Goal: Task Accomplishment & Management: Complete application form

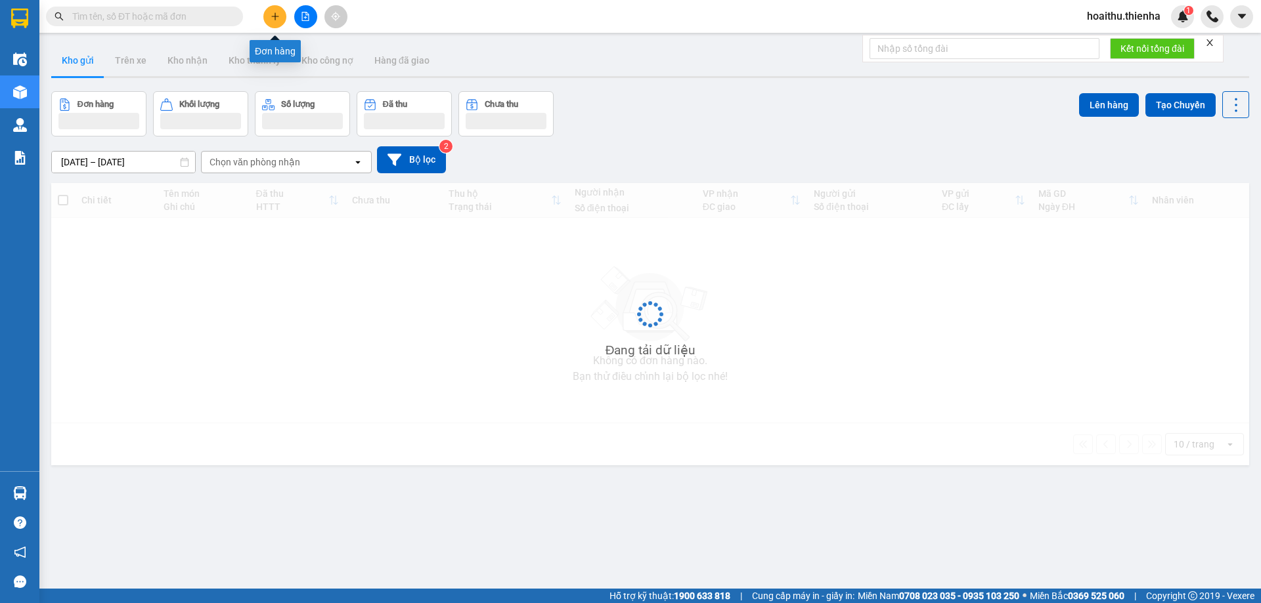
click at [272, 15] on icon "plus" at bounding box center [274, 16] width 9 height 9
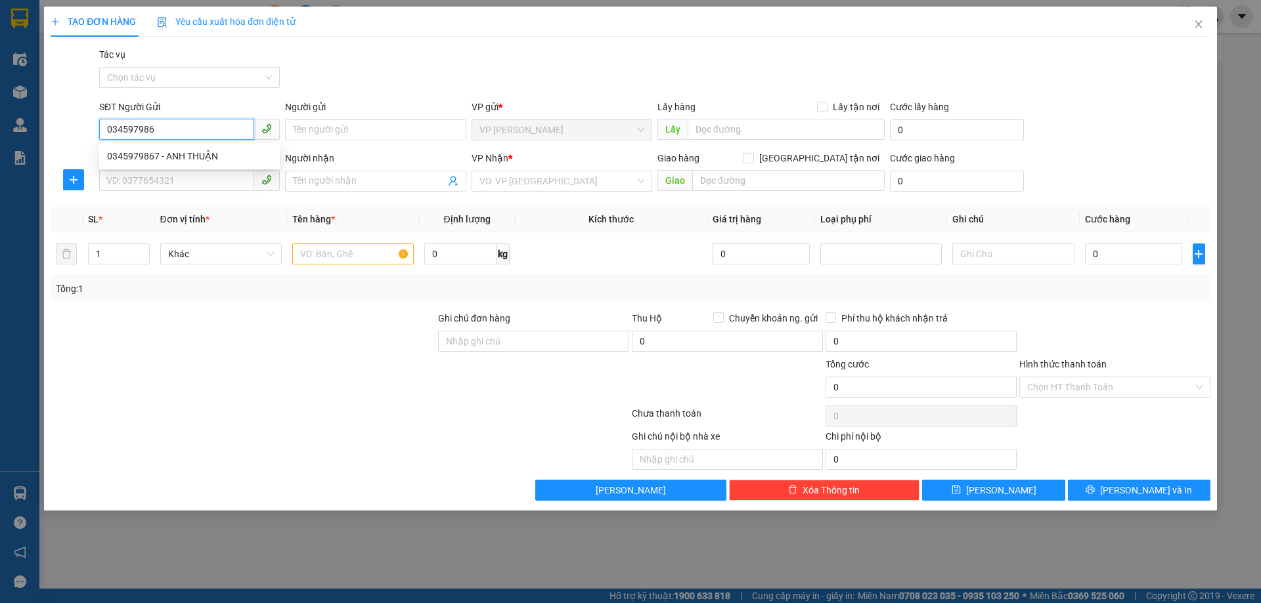
type input "0345979867"
drag, startPoint x: 177, startPoint y: 161, endPoint x: 173, endPoint y: 171, distance: 11.2
click at [177, 161] on div "0345979867 - ANH THUẬN" at bounding box center [189, 156] width 165 height 14
type input "ANH THUẬN"
type input "0345979867"
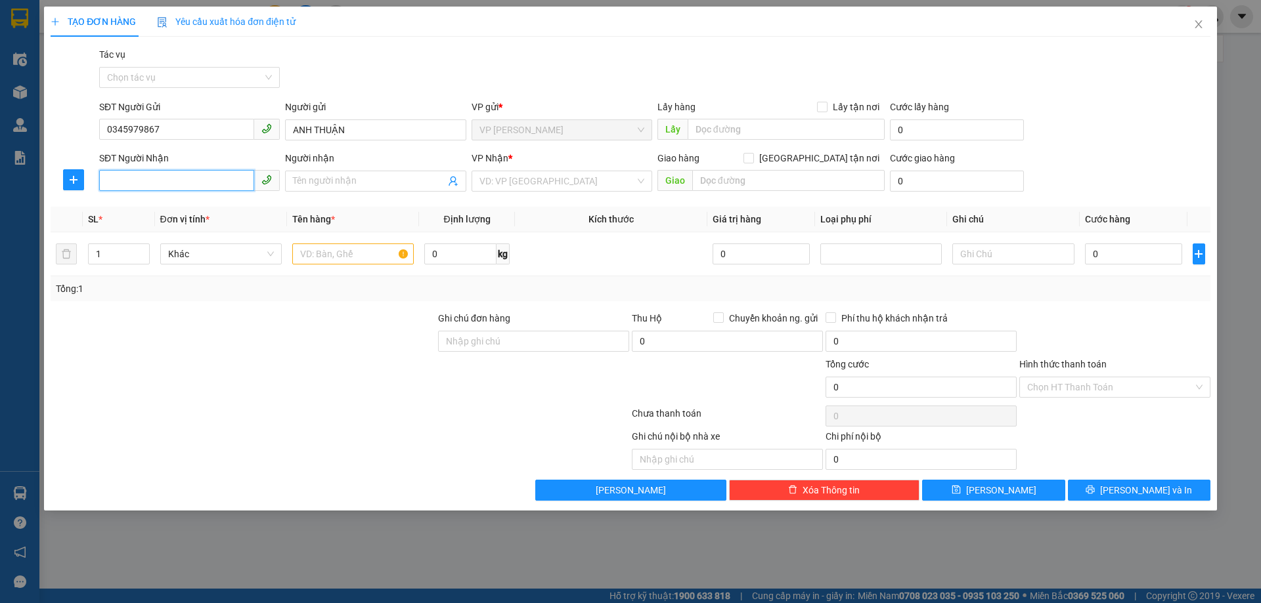
click at [168, 184] on input "SĐT Người Nhận" at bounding box center [176, 180] width 155 height 21
click at [181, 207] on div "0976712113 - a dũng" at bounding box center [189, 207] width 165 height 14
type input "0976712113"
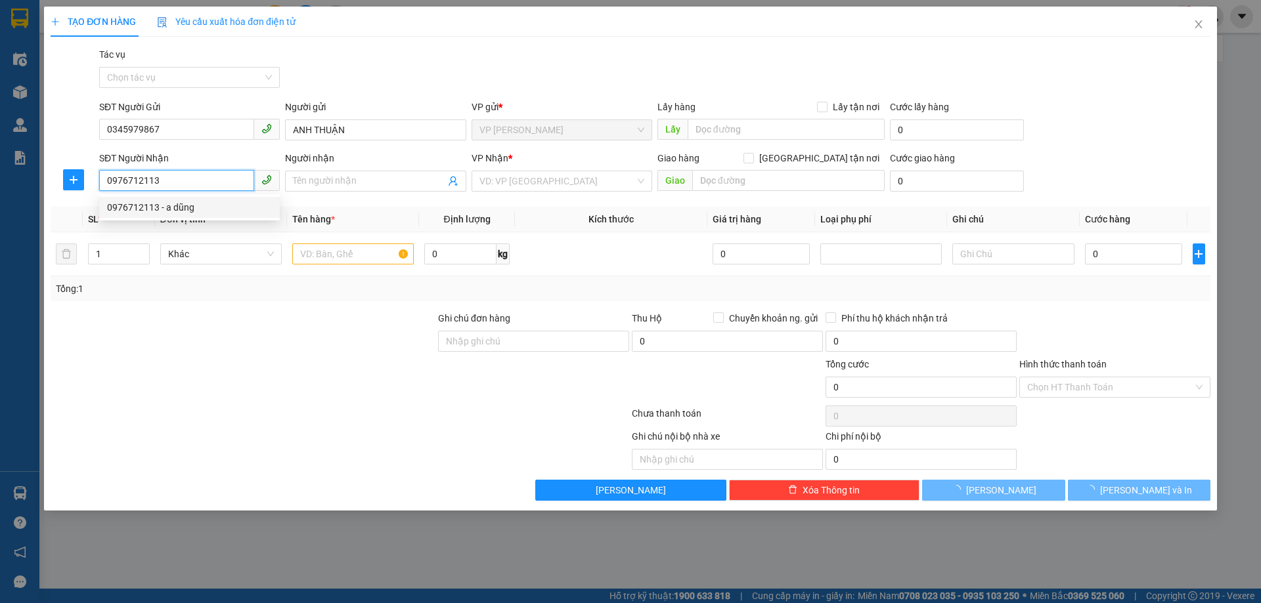
type input "a dũng"
type input "83 [PERSON_NAME]"
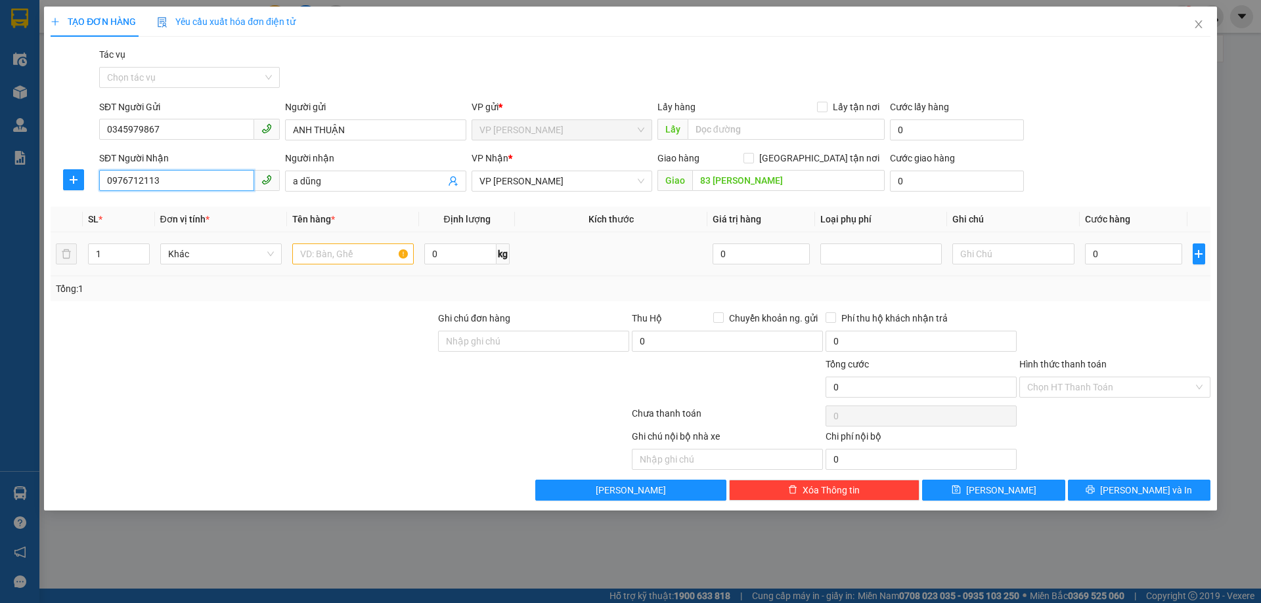
type input "0976712113"
click at [336, 256] on input "text" at bounding box center [352, 254] width 121 height 21
type input "2 XỐP+ BÌ GẠO+ 2 THÙNG GIẤY N HỎ"
click at [1131, 248] on input "0" at bounding box center [1134, 254] width 98 height 21
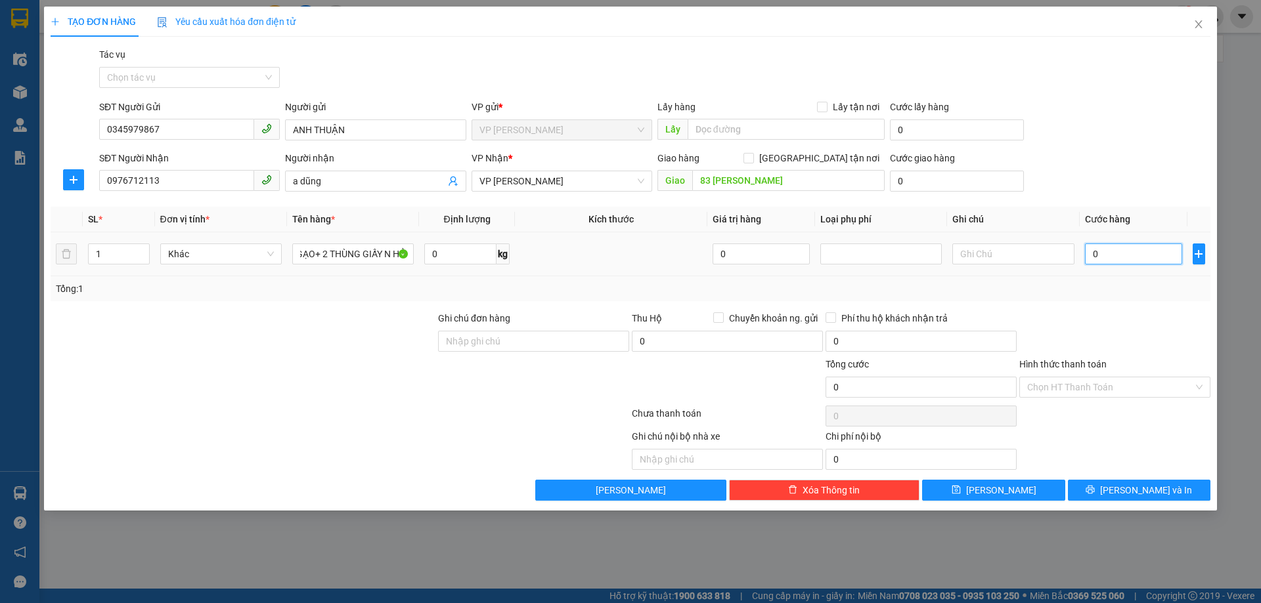
scroll to position [0, 0]
type input "2"
type input "20"
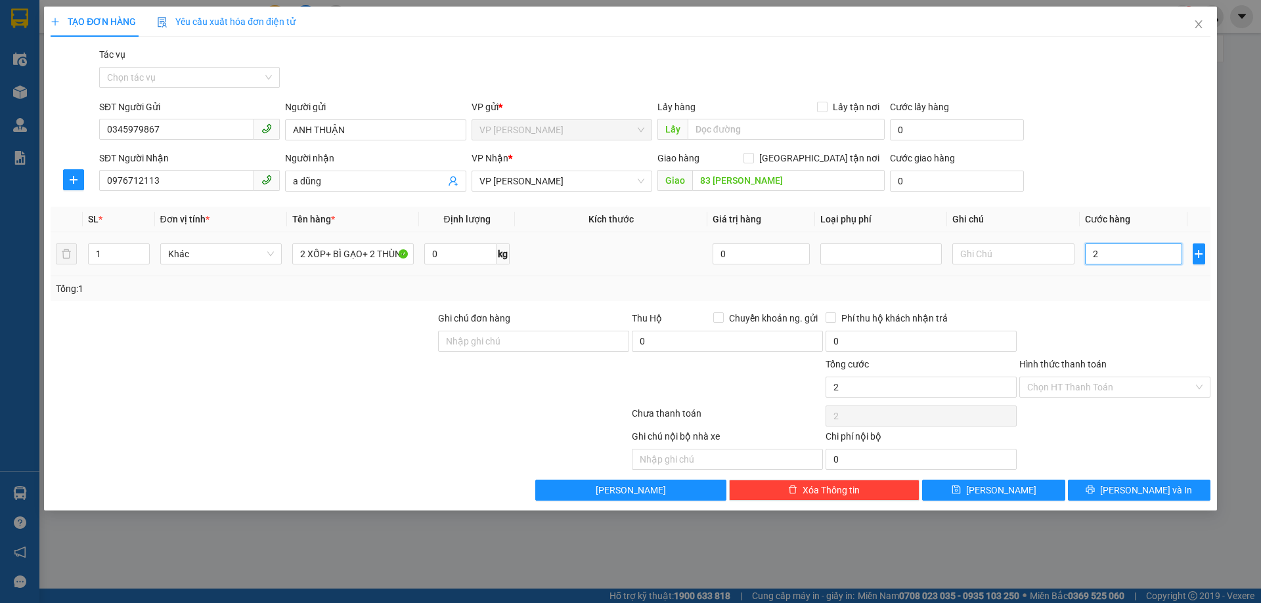
type input "20"
type input "200"
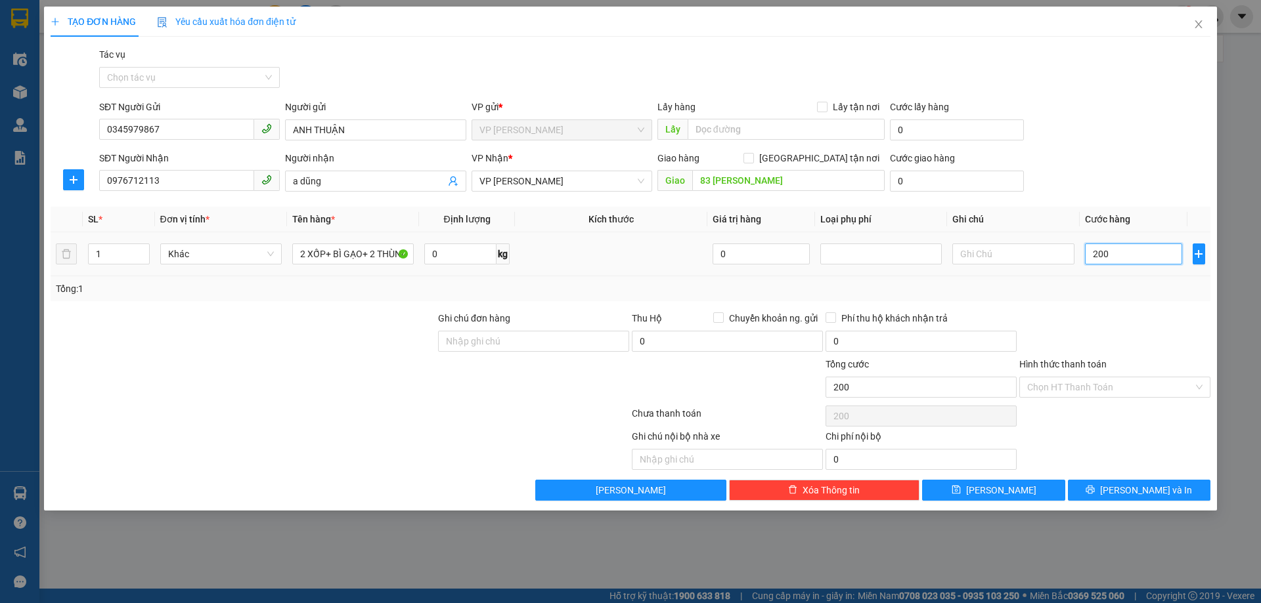
type input "2.000"
type input "20.000"
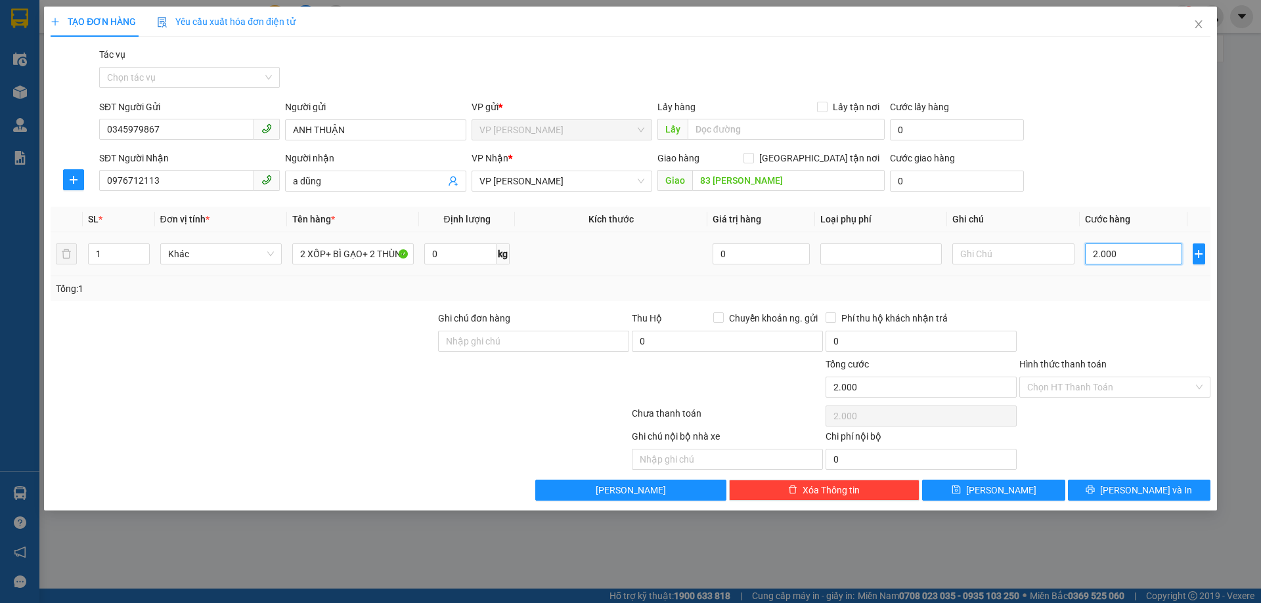
type input "20.000"
type input "200.000"
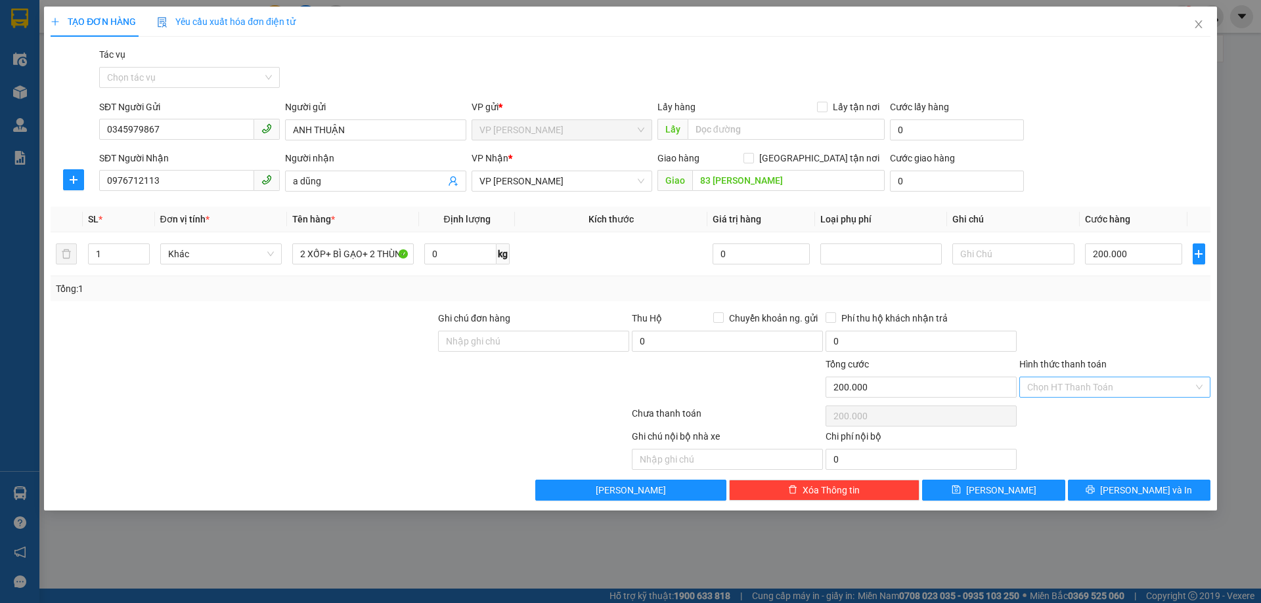
click at [1068, 386] on input "Hình thức thanh toán" at bounding box center [1110, 388] width 166 height 20
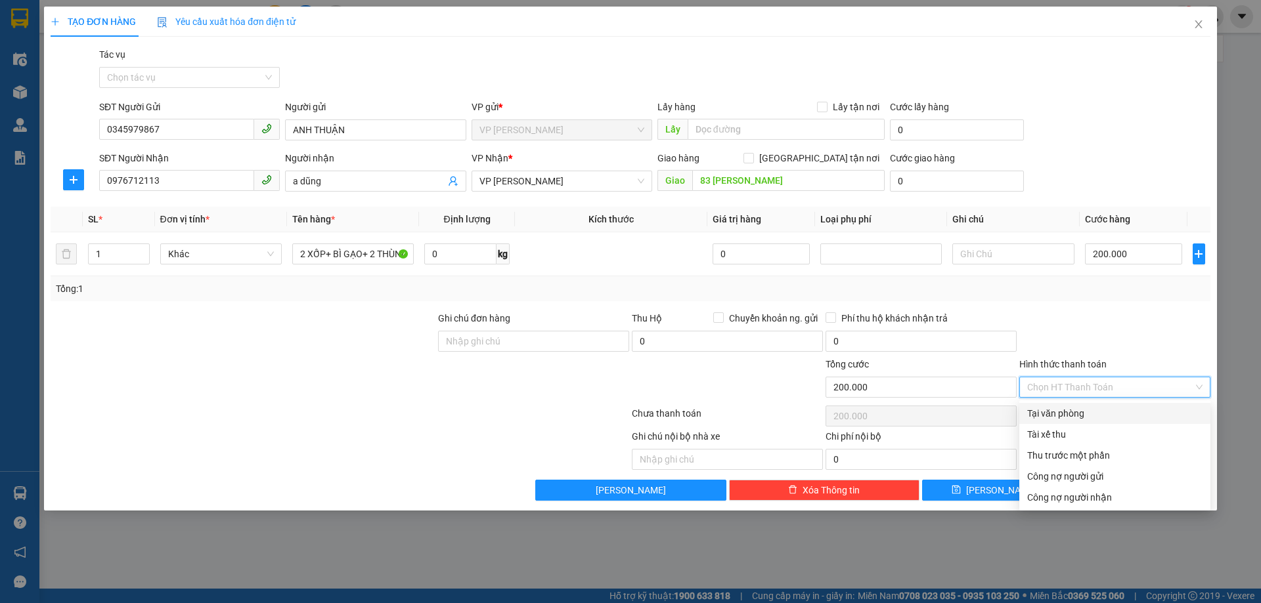
drag, startPoint x: 1033, startPoint y: 410, endPoint x: 1055, endPoint y: 446, distance: 42.5
click at [1033, 410] on div "Tại văn phòng" at bounding box center [1114, 413] width 175 height 14
type input "0"
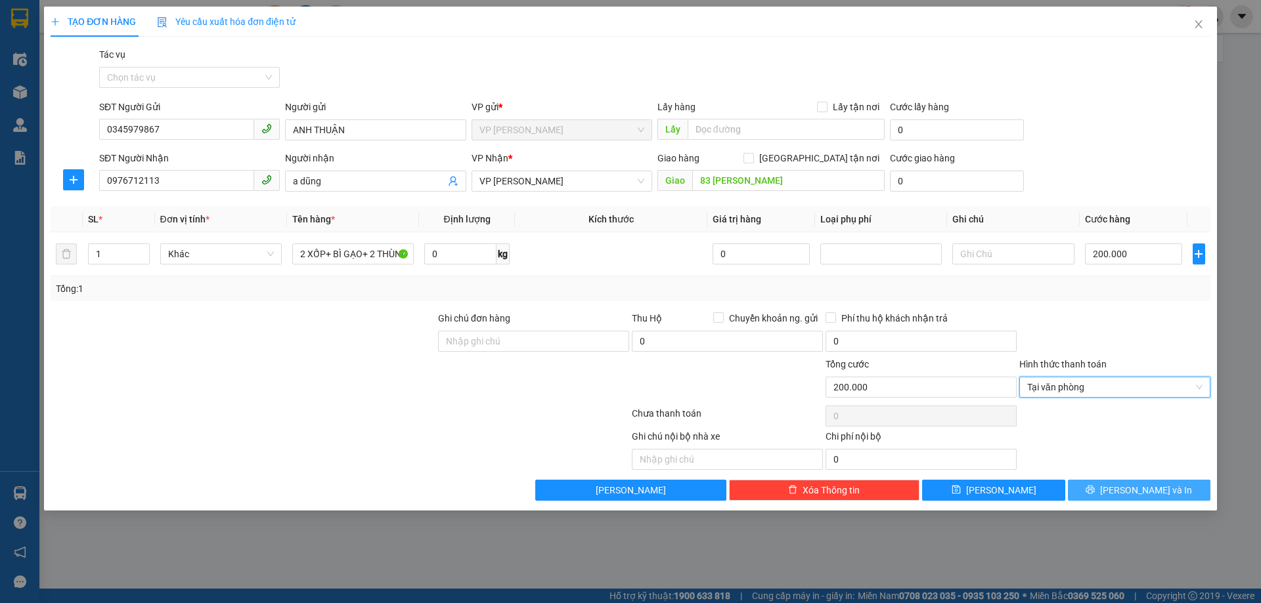
click at [1095, 485] on button "[PERSON_NAME] và In" at bounding box center [1139, 490] width 142 height 21
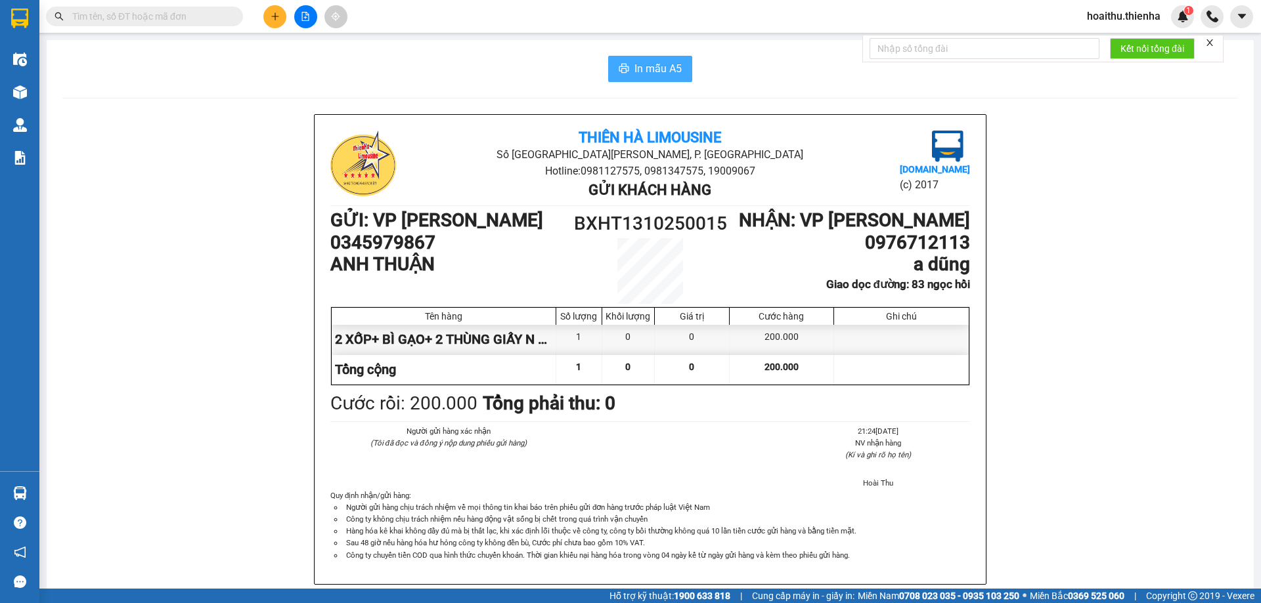
click at [650, 71] on span "In mẫu A5" at bounding box center [657, 68] width 47 height 16
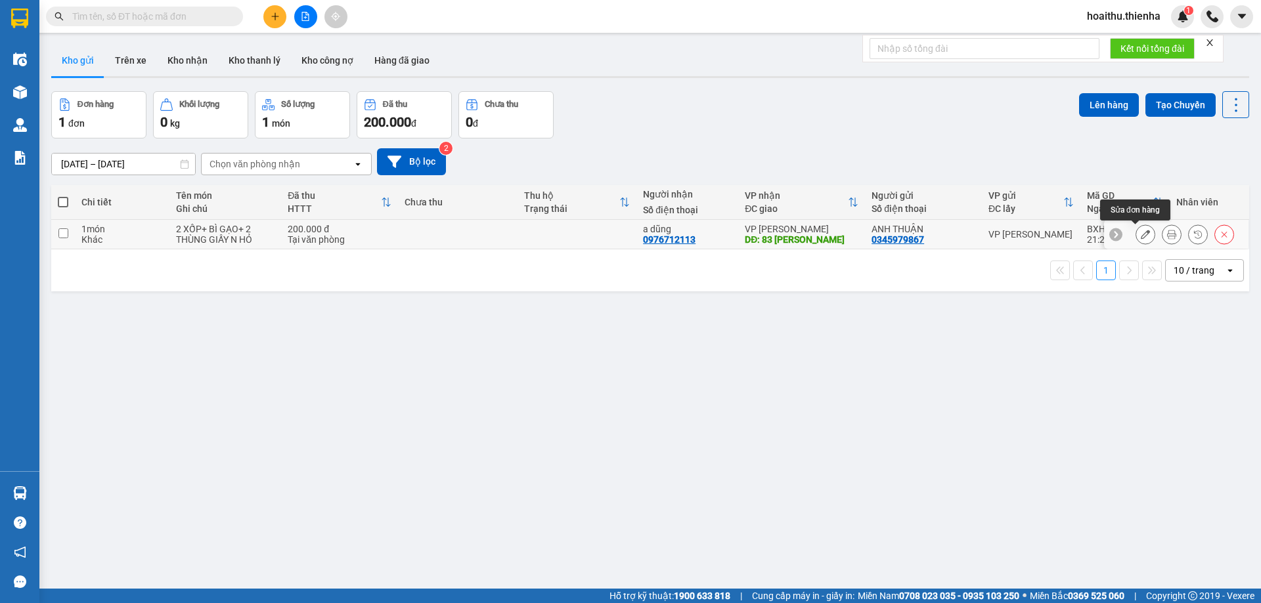
click at [1140, 232] on icon at bounding box center [1144, 234] width 9 height 9
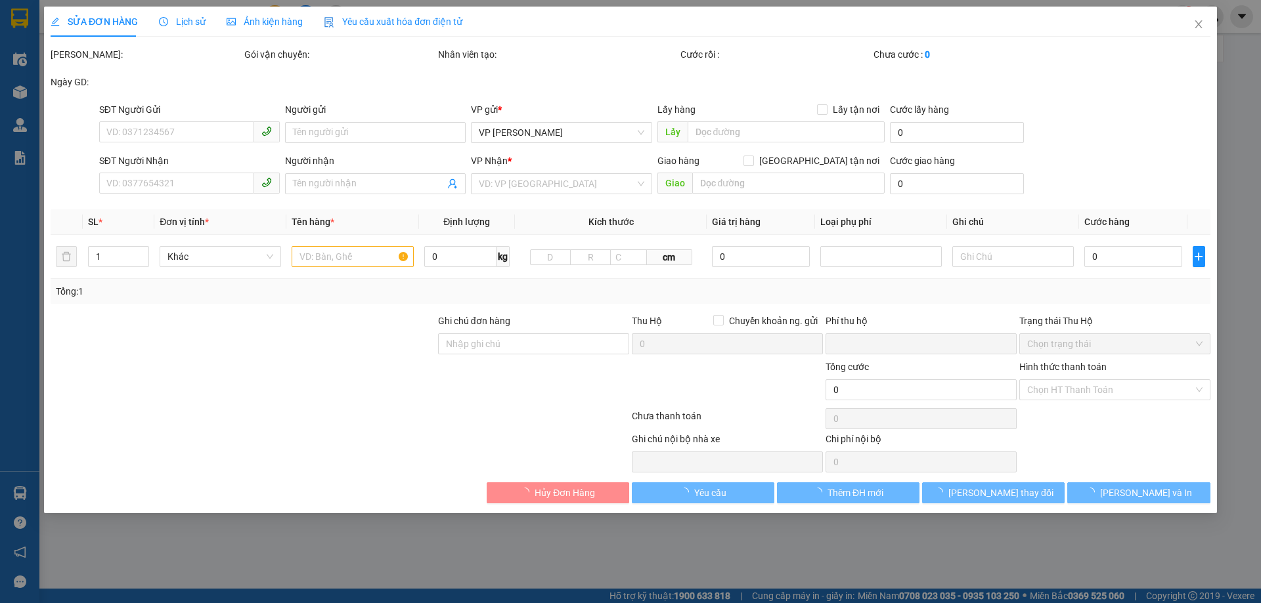
type input "0345979867"
type input "ANH THUẬN"
type input "0976712113"
type input "a dũng"
type input "83 [PERSON_NAME]"
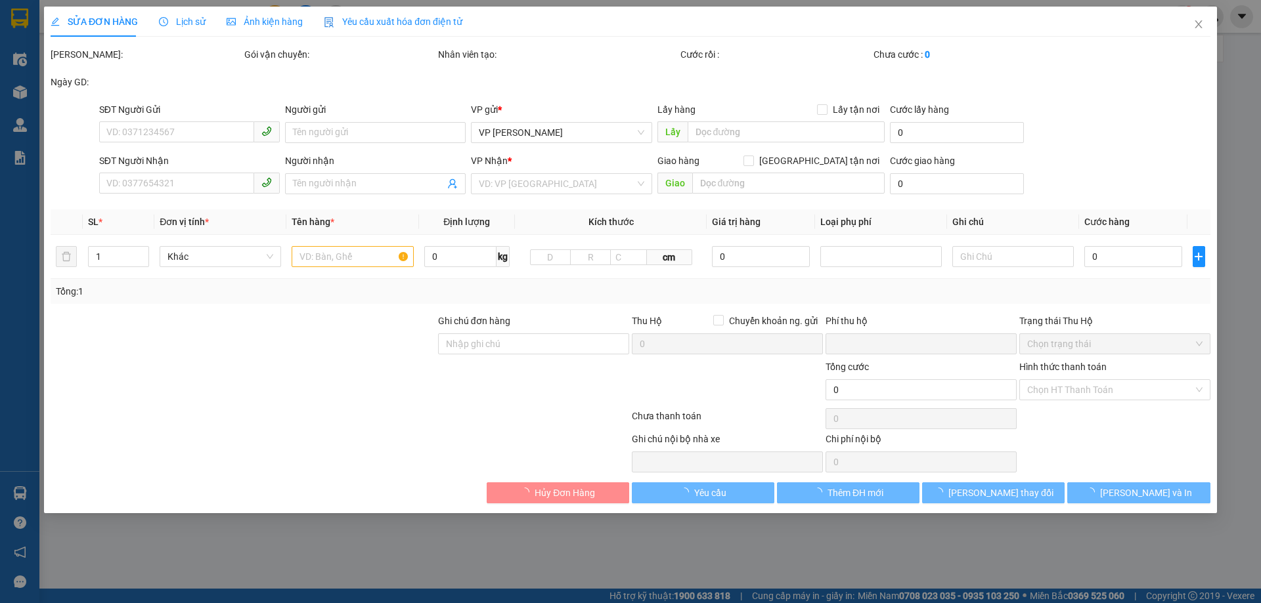
type input "0"
type input "200.000"
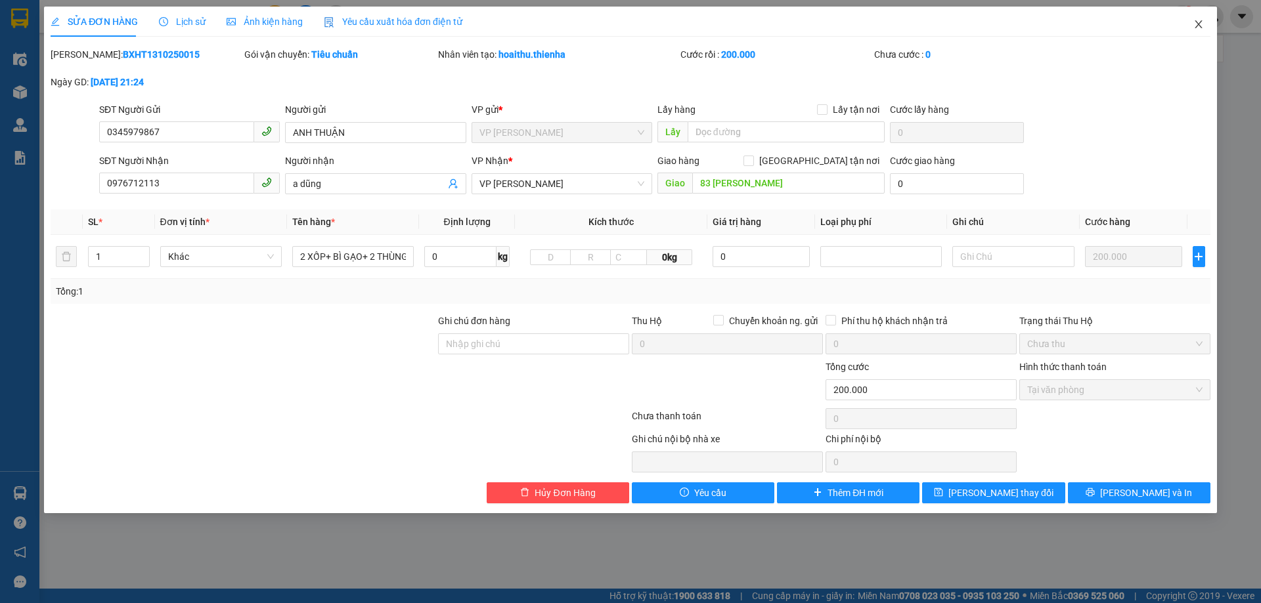
click at [1186, 25] on span "Close" at bounding box center [1198, 25] width 37 height 37
